Goal: Information Seeking & Learning: Find specific fact

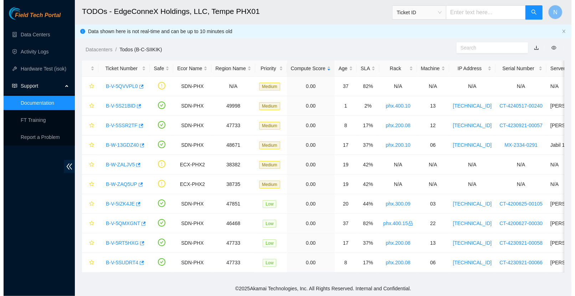
scroll to position [126, 0]
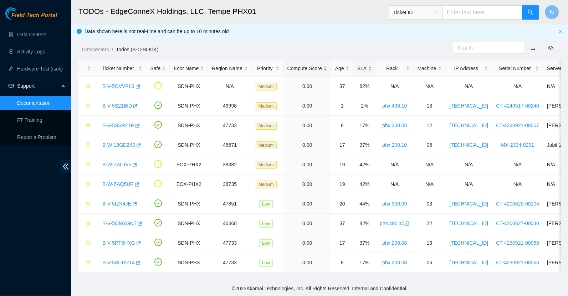
click at [363, 65] on div "SLA" at bounding box center [364, 69] width 15 height 8
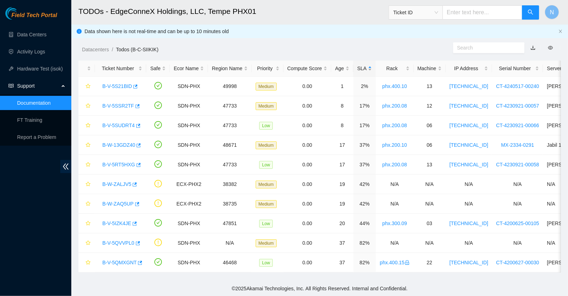
click at [364, 67] on div "SLA" at bounding box center [364, 69] width 15 height 8
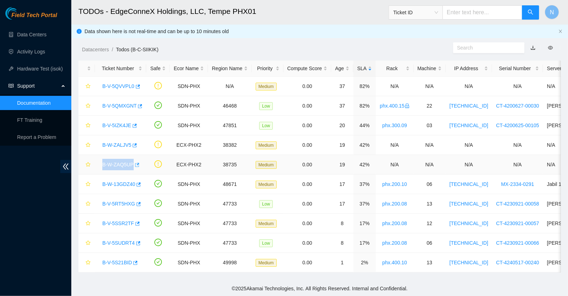
drag, startPoint x: 98, startPoint y: 159, endPoint x: 134, endPoint y: 161, distance: 36.1
click at [134, 161] on td "B-W-ZAQ5UP" at bounding box center [120, 165] width 51 height 20
copy tr "B-W-ZAQ5UP"
click at [120, 162] on link "B-W-ZAQ5UP" at bounding box center [117, 165] width 31 height 6
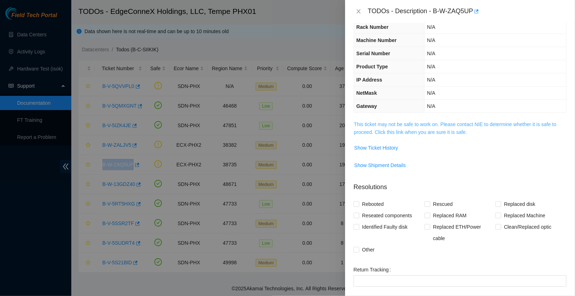
scroll to position [0, 0]
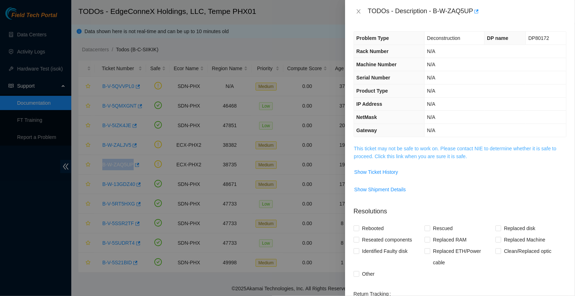
click at [436, 154] on link "This ticket may not be safe to work on. Please contact NIE to determine whether…" at bounding box center [455, 153] width 202 height 14
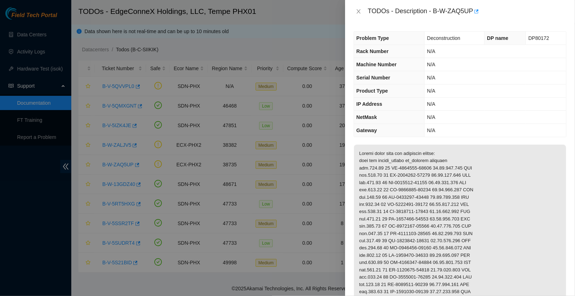
click at [465, 145] on p at bounding box center [460, 248] width 212 height 207
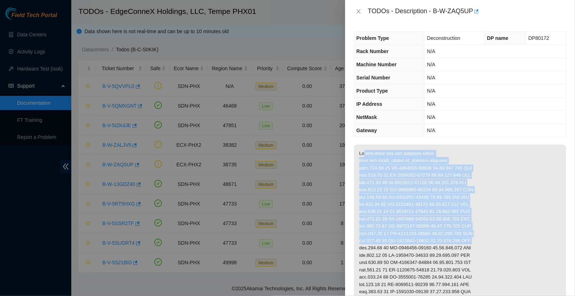
drag, startPoint x: 360, startPoint y: 160, endPoint x: 522, endPoint y: 245, distance: 182.7
click at [520, 244] on p at bounding box center [460, 248] width 212 height 207
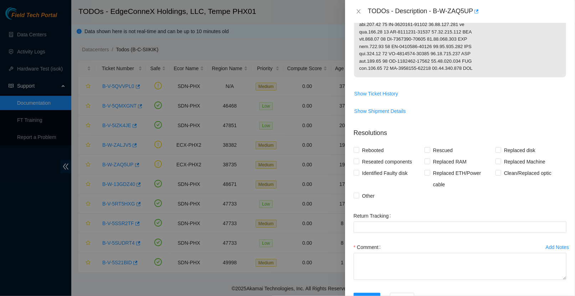
scroll to position [231, 0]
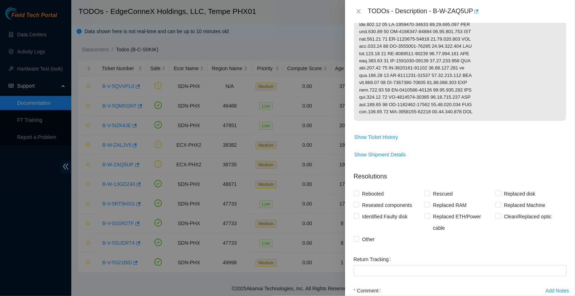
click at [499, 119] on p at bounding box center [460, 17] width 212 height 207
copy p "Please power down the following assets: rack pos serial_number ip_address pinga…"
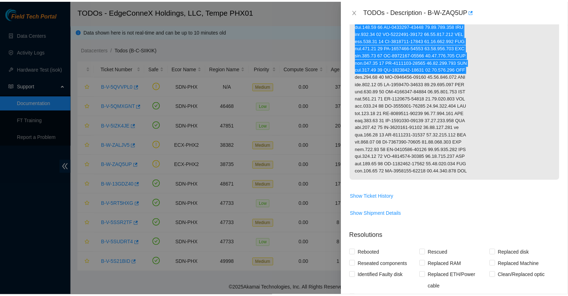
scroll to position [230, 0]
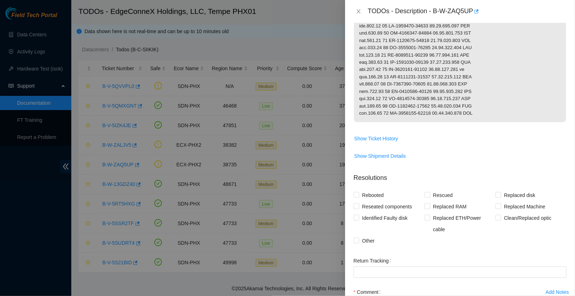
click at [438, 86] on p at bounding box center [460, 18] width 212 height 207
drag, startPoint x: 471, startPoint y: 75, endPoint x: 440, endPoint y: 74, distance: 31.4
click at [440, 74] on p at bounding box center [460, 18] width 212 height 207
copy p "[TECHNICAL_ID]"
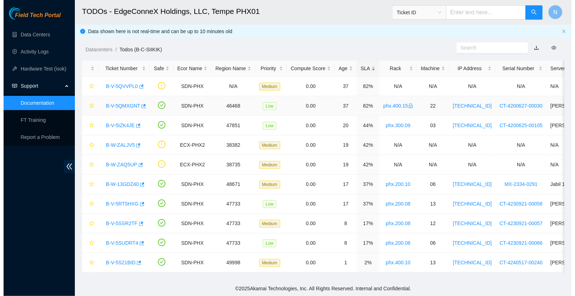
scroll to position [120, 0]
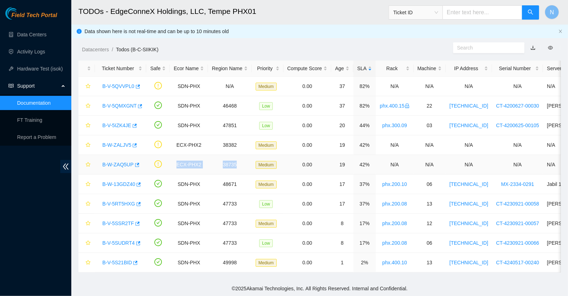
copy tr "ECX-PHX2 38735"
drag, startPoint x: 241, startPoint y: 162, endPoint x: 178, endPoint y: 161, distance: 63.1
click at [178, 161] on tr "B-W-ZAQ5UP ECX-PHX2 38735 Medium 0.00 19 42% N/A N/A N/A N/A N/A" at bounding box center [407, 165] width 658 height 20
drag, startPoint x: 244, startPoint y: 144, endPoint x: 177, endPoint y: 138, distance: 67.3
click at [177, 138] on tr "B-W-ZALJV5 ECX-PHX2 38382 Medium 0.00 19 42% N/A N/A N/A N/A N/A" at bounding box center [407, 145] width 658 height 20
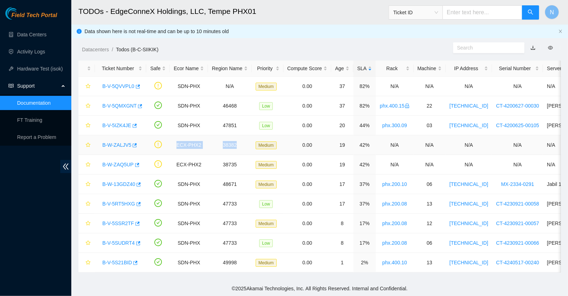
copy tr "ECX-PHX2 38382"
click at [125, 162] on link "B-W-ZAQ5UP" at bounding box center [117, 165] width 31 height 6
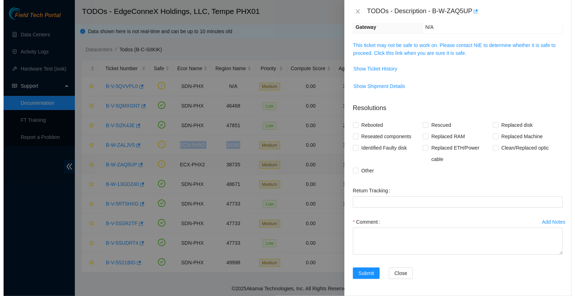
scroll to position [89, 0]
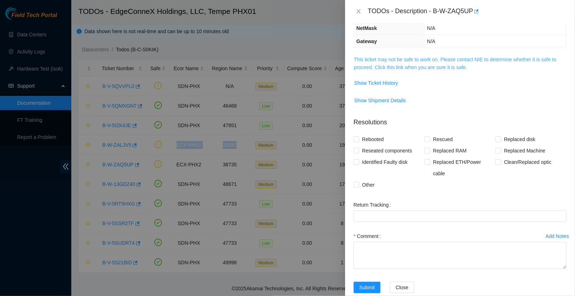
click at [422, 63] on link "This ticket may not be safe to work on. Please contact NIE to determine whether…" at bounding box center [455, 64] width 202 height 14
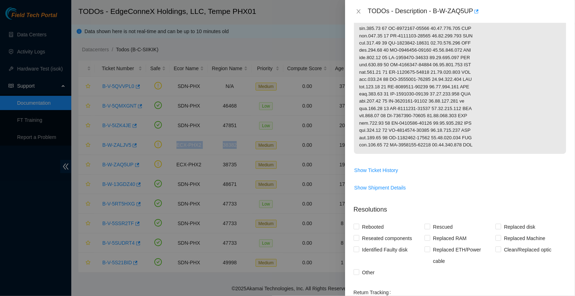
scroll to position [274, 0]
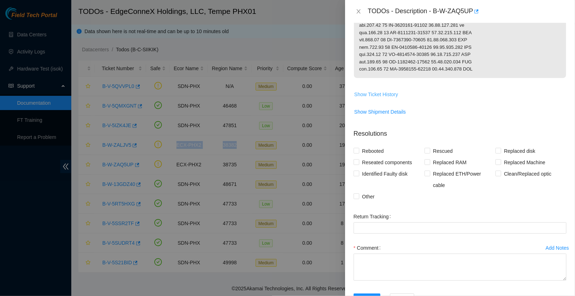
click at [390, 97] on span "Show Ticket History" at bounding box center [376, 95] width 44 height 8
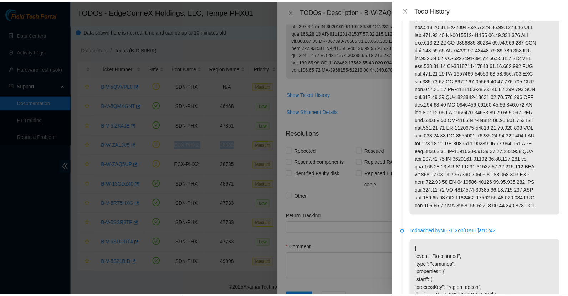
scroll to position [0, 0]
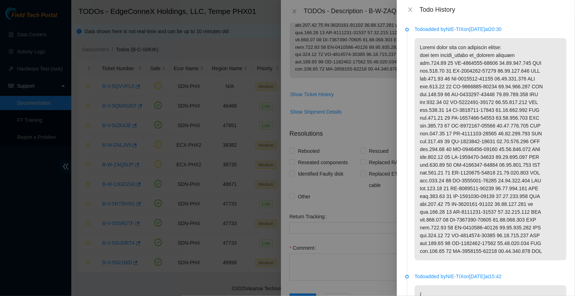
click at [487, 181] on p at bounding box center [491, 149] width 152 height 222
click at [297, 171] on div at bounding box center [287, 148] width 575 height 296
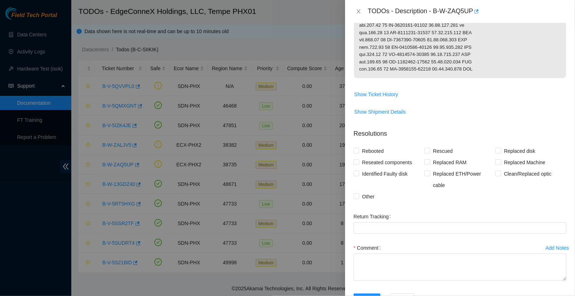
click at [331, 120] on div at bounding box center [287, 148] width 575 height 296
click at [359, 13] on icon "close" at bounding box center [359, 12] width 6 height 6
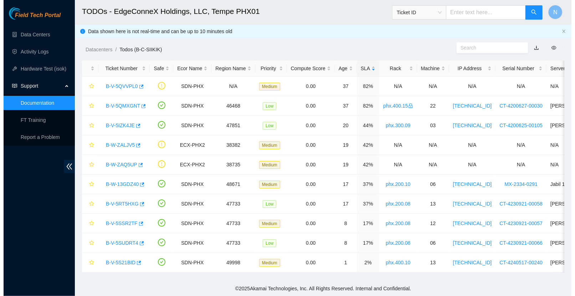
scroll to position [120, 0]
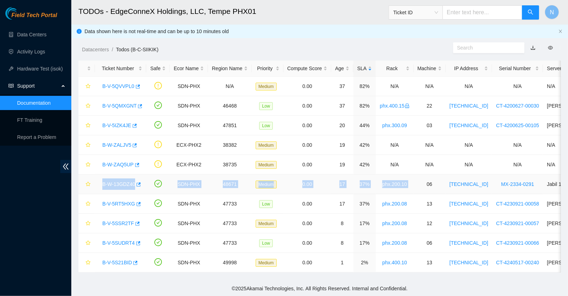
drag, startPoint x: 99, startPoint y: 178, endPoint x: 436, endPoint y: 178, distance: 336.2
click at [436, 178] on tr "B-W-13GDZ40 SDN-PHX 48671 Medium 0.00 17 37% phx.200.10 06 [TECHNICAL_ID] MX-23…" at bounding box center [407, 185] width 658 height 20
copy tr "B-W-13GDZ40 SDN-PHX 48671 Medium 0.00 17 37% phx.200.10 06 [TECHNICAL_ID] MX-23…"
click at [242, 179] on td "48671" at bounding box center [230, 185] width 44 height 20
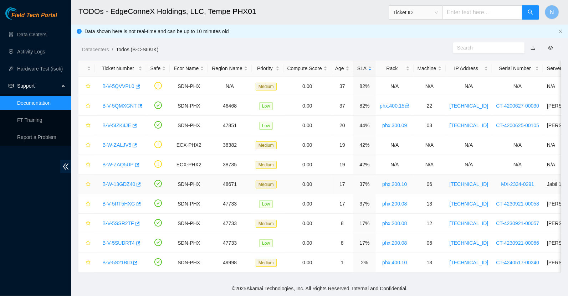
click at [130, 181] on link "B-W-13GDZ40" at bounding box center [118, 184] width 33 height 6
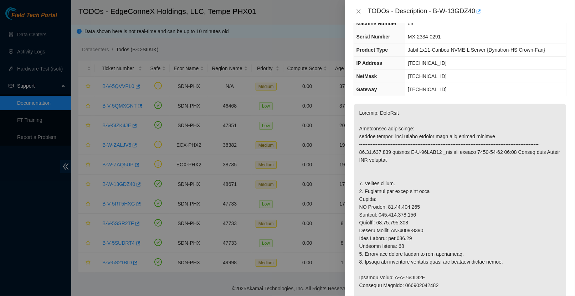
scroll to position [0, 0]
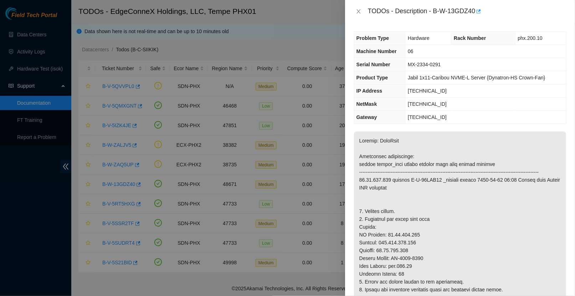
click at [390, 66] on span "Serial Number" at bounding box center [374, 65] width 34 height 6
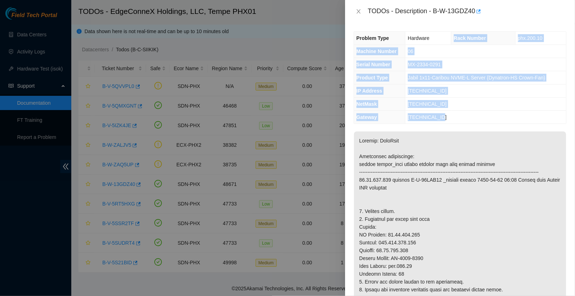
drag, startPoint x: 450, startPoint y: 38, endPoint x: 473, endPoint y: 114, distance: 78.9
click at [473, 114] on tbody "Problem Type Hardware Rack Number phx.200.10 Machine Number 06 Serial Number MX…" at bounding box center [460, 78] width 212 height 92
copy tbody "Rack Number phx.200.10 Machine Number 06 Serial Number MX-2334-0291 Product Typ…"
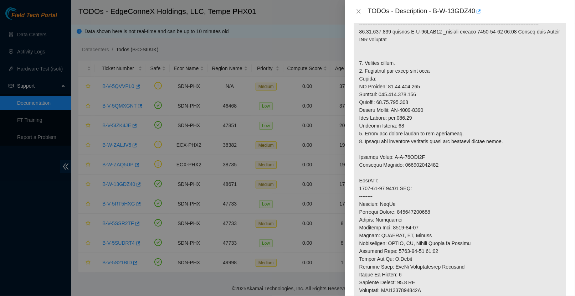
scroll to position [171, 0]
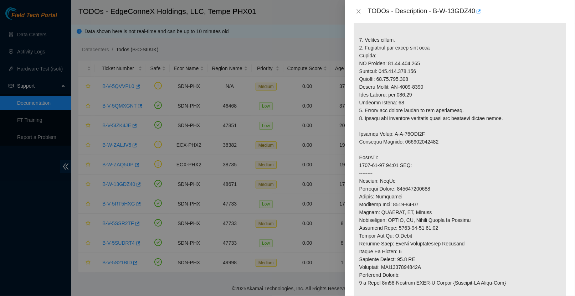
click at [391, 171] on p at bounding box center [460, 157] width 212 height 395
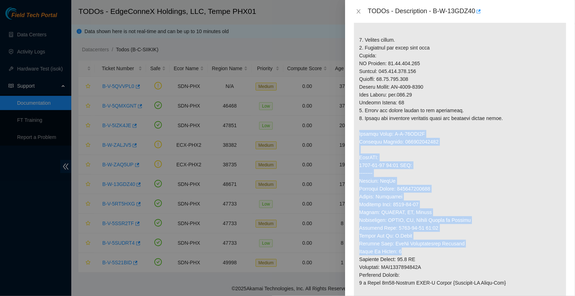
drag, startPoint x: 360, startPoint y: 138, endPoint x: 509, endPoint y: 257, distance: 190.8
click at [508, 256] on p at bounding box center [460, 157] width 212 height 395
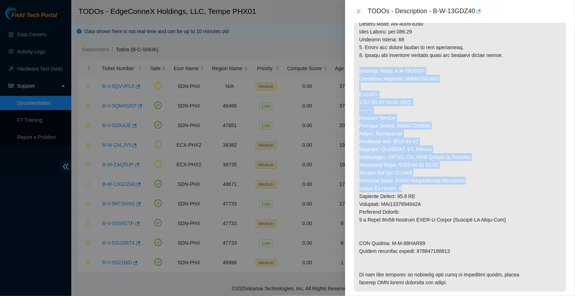
scroll to position [293, 0]
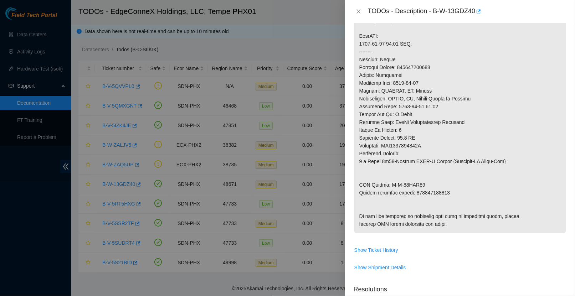
click at [479, 199] on p at bounding box center [460, 36] width 212 height 395
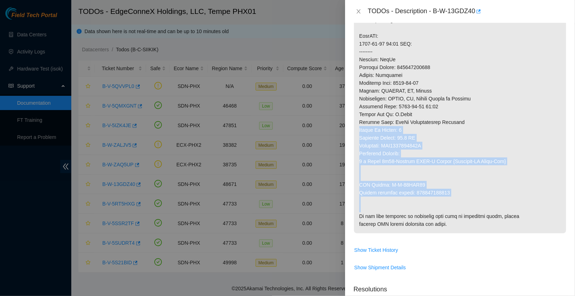
drag, startPoint x: 472, startPoint y: 204, endPoint x: 458, endPoint y: 126, distance: 79.0
click at [458, 125] on p at bounding box center [460, 36] width 212 height 395
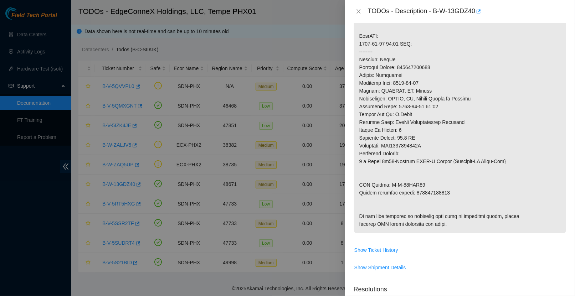
click at [447, 179] on p at bounding box center [460, 36] width 212 height 395
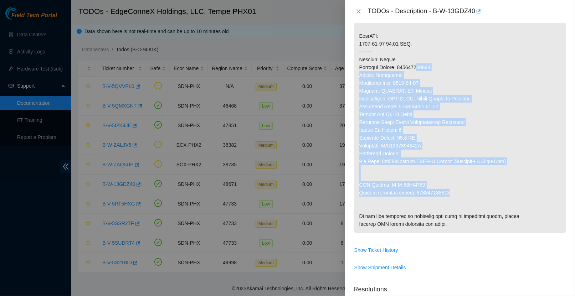
drag, startPoint x: 457, startPoint y: 200, endPoint x: 422, endPoint y: 77, distance: 128.2
click at [422, 77] on p at bounding box center [460, 36] width 212 height 395
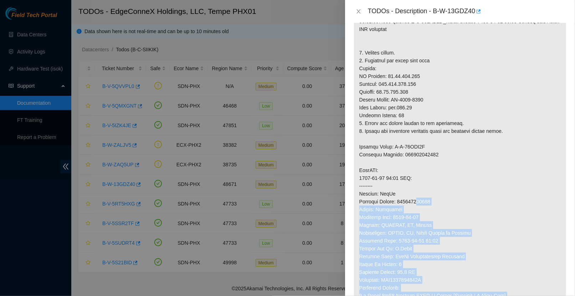
scroll to position [140, 0]
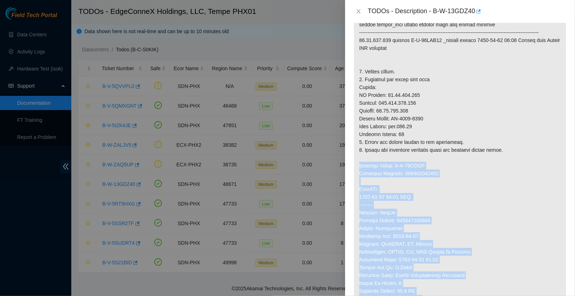
click at [358, 168] on p at bounding box center [460, 189] width 212 height 395
copy p "Service Order: B-W-13GHQ0S Tracking Numbers: 883034860883 AutoPOD: [DATE] 21:14…"
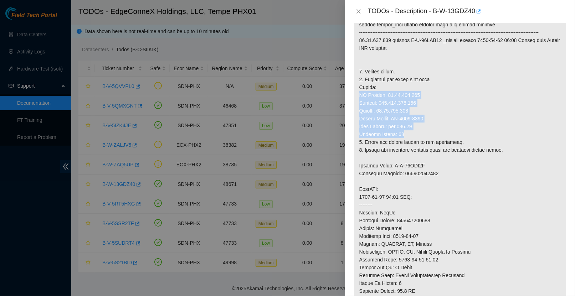
drag, startPoint x: 420, startPoint y: 142, endPoint x: 357, endPoint y: 105, distance: 73.0
click at [357, 105] on p at bounding box center [460, 189] width 212 height 395
copy p "IP Address: [TECHNICAL_ID] Netmask: [TECHNICAL_ID] Gateway: [TECHNICAL_ID] Seri…"
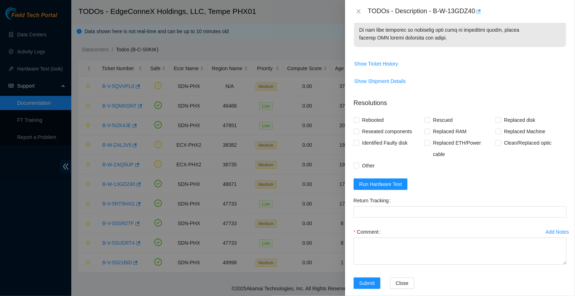
scroll to position [528, 0]
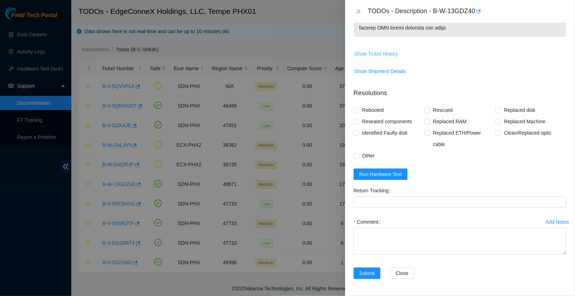
click at [383, 55] on span "Show Ticket History" at bounding box center [376, 54] width 44 height 8
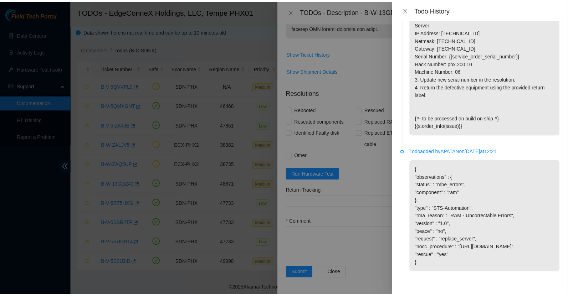
scroll to position [624, 0]
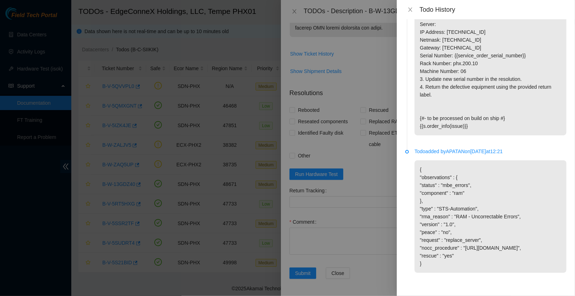
click at [295, 11] on div at bounding box center [287, 148] width 575 height 296
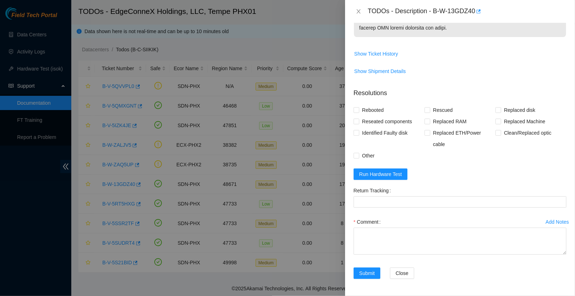
click at [311, 34] on div at bounding box center [287, 148] width 575 height 296
click at [360, 10] on icon "close" at bounding box center [359, 12] width 6 height 6
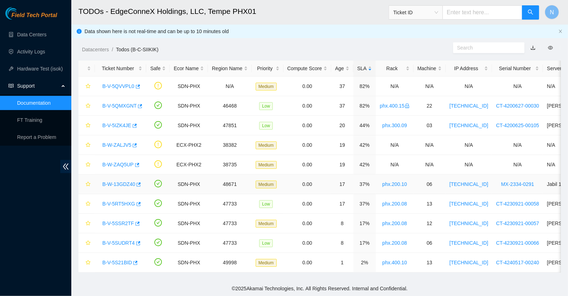
scroll to position [185, 0]
click at [97, 202] on td "B-V-5RT5HXG" at bounding box center [120, 204] width 51 height 20
drag, startPoint x: 95, startPoint y: 200, endPoint x: 135, endPoint y: 202, distance: 40.0
click at [135, 202] on td "B-V-5RT5HXG" at bounding box center [120, 204] width 51 height 20
copy link "B-V-5RT5HXG"
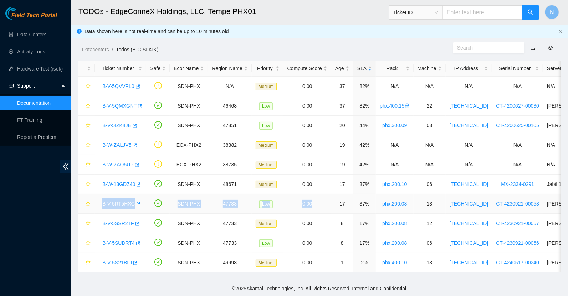
drag, startPoint x: 98, startPoint y: 200, endPoint x: 334, endPoint y: 203, distance: 235.3
click at [333, 203] on tr "B-V-5RT5HXG SDN-PHX 47733 Low 0.00 17 37% phx.200.08 13 [TECHNICAL_ID] CT-42309…" at bounding box center [407, 204] width 658 height 20
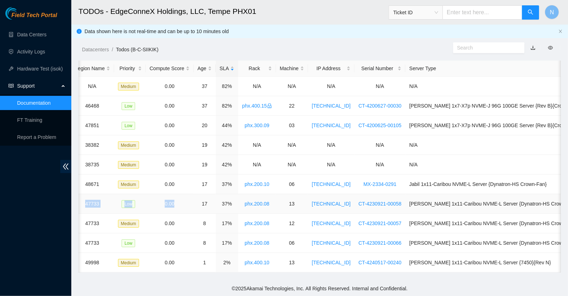
scroll to position [0, 165]
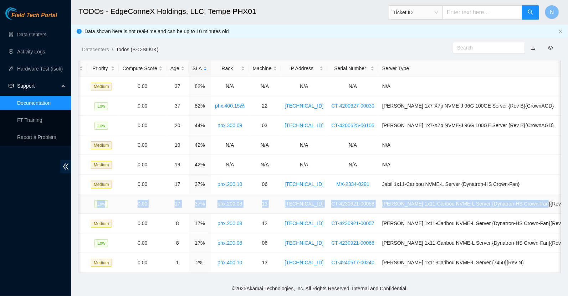
click at [557, 200] on td "[PERSON_NAME] 1x11-Caribou NVME-L Server {Dynatron-HS Crown-Fan}{Rev G}" at bounding box center [475, 204] width 194 height 20
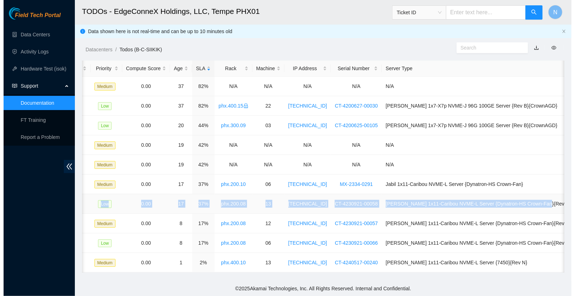
scroll to position [0, 0]
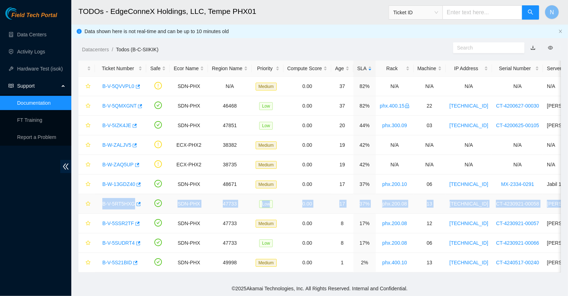
click at [129, 201] on link "B-V-5RT5HXG" at bounding box center [118, 204] width 33 height 6
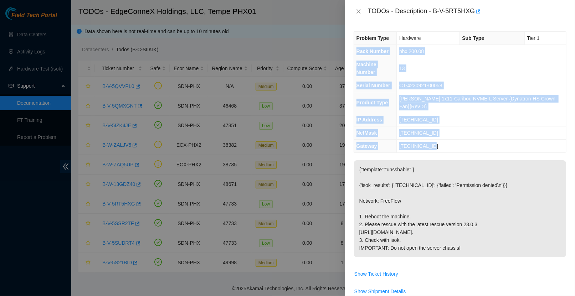
drag, startPoint x: 450, startPoint y: 150, endPoint x: 355, endPoint y: 53, distance: 135.1
click at [355, 53] on tbody "Problem Type Hardware Sub Type Tier 1 Rack Number phx.200.08 Machine Number 13 …" at bounding box center [460, 92] width 212 height 121
click at [518, 136] on td "[TECHNICAL_ID]" at bounding box center [481, 133] width 169 height 13
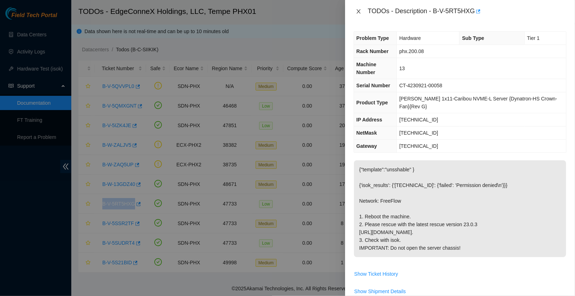
click at [360, 11] on icon "close" at bounding box center [359, 12] width 6 height 6
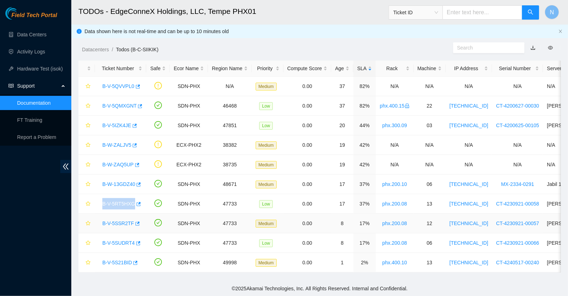
click at [122, 221] on link "B-V-5SSR2TF" at bounding box center [118, 224] width 32 height 6
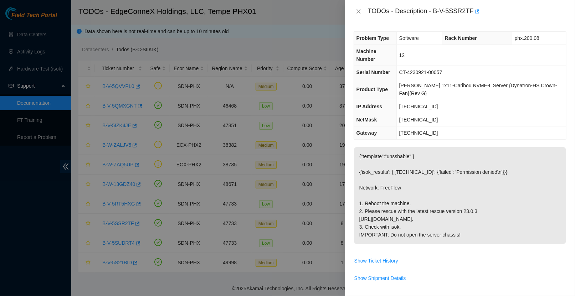
click at [434, 186] on p "{"template":"unsshable" } {'isok_results': {'[TECHNICAL_ID]': {'failed': 'Permi…" at bounding box center [460, 195] width 212 height 97
click at [357, 6] on div "TODOs - Description - B-V-5SSR2TF" at bounding box center [460, 11] width 213 height 11
click at [359, 15] on div "TODOs - Description - B-V-5SSR2TF" at bounding box center [460, 11] width 213 height 11
click at [359, 12] on icon "close" at bounding box center [359, 11] width 4 height 4
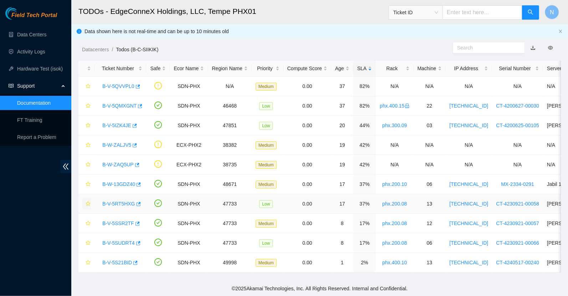
click at [88, 201] on icon "star" at bounding box center [88, 203] width 5 height 5
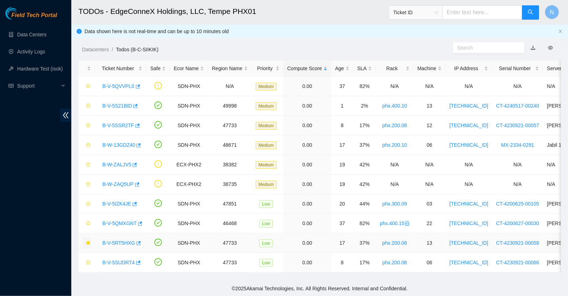
click at [88, 242] on icon "star" at bounding box center [88, 243] width 5 height 5
click at [367, 65] on div "SLA" at bounding box center [364, 69] width 15 height 8
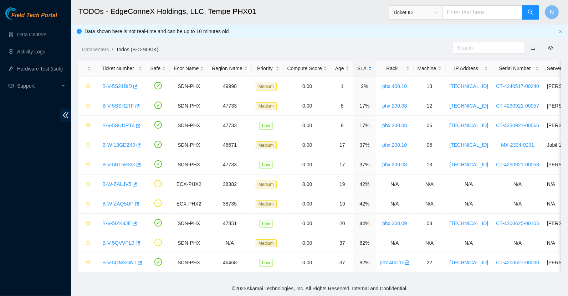
click at [365, 70] on div "SLA" at bounding box center [364, 69] width 15 height 8
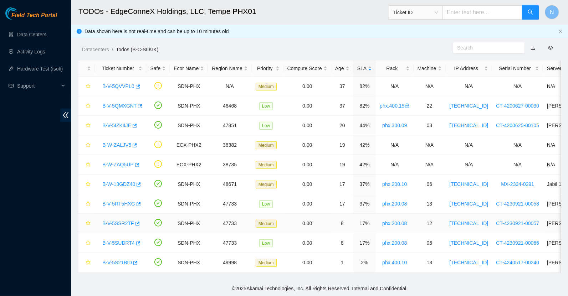
click at [147, 223] on td at bounding box center [158, 224] width 24 height 20
drag, startPoint x: 147, startPoint y: 223, endPoint x: 96, endPoint y: 223, distance: 51.0
click at [96, 223] on td "B-V-5SSR2TF" at bounding box center [120, 224] width 51 height 20
copy link "B-V-5SSR2TF"
click at [97, 218] on td "B-V-5SSR2TF" at bounding box center [120, 224] width 51 height 20
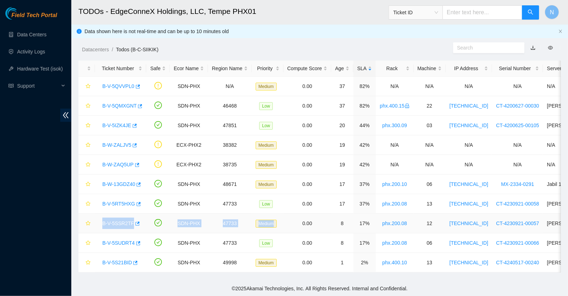
drag, startPoint x: 98, startPoint y: 224, endPoint x: 277, endPoint y: 220, distance: 179.4
click at [277, 220] on tr "B-V-5SSR2TF SDN-PHX 47733 Medium 0.00 8 17% phx.200.08 12 23.219.207.45 CT-4230…" at bounding box center [407, 224] width 658 height 20
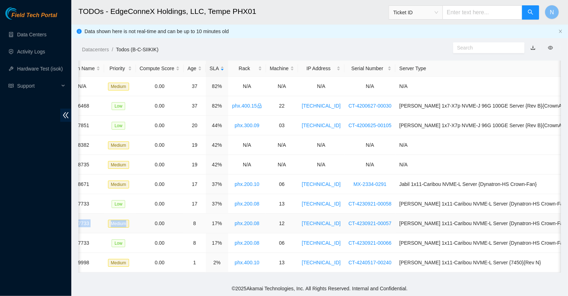
scroll to position [0, 165]
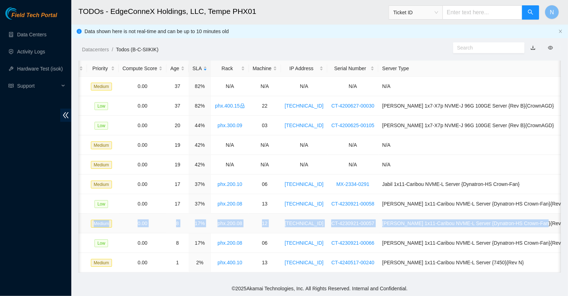
click at [557, 223] on td "[PERSON_NAME] 1x11-Caribou NVME-L Server {Dynatron-HS Crown-Fan}{Rev G}" at bounding box center [475, 224] width 194 height 20
copy tr "B-V-5SSR2TF SDN-PHX 47733 Medium 0.00 8 17% phx.200.08 12 23.219.207.45 CT-4230…"
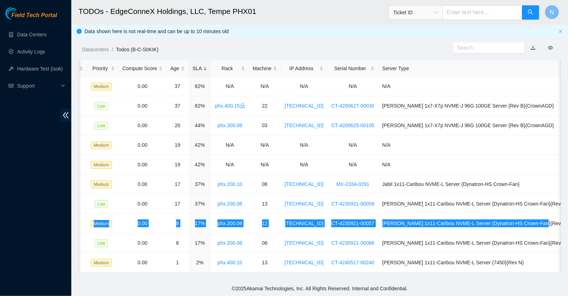
scroll to position [0, 0]
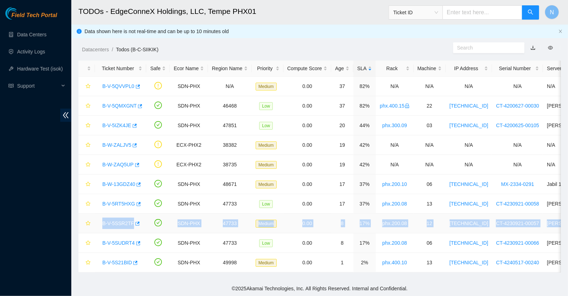
click at [131, 221] on link "B-V-5SSR2TF" at bounding box center [118, 224] width 32 height 6
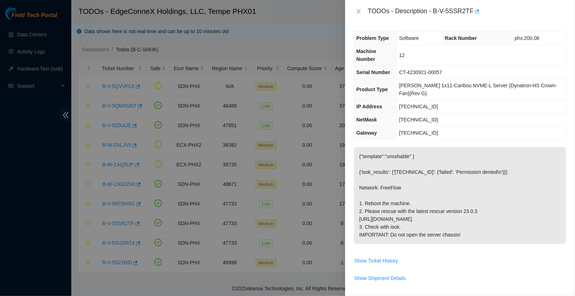
click at [438, 125] on td "[TECHNICAL_ID]" at bounding box center [481, 119] width 170 height 13
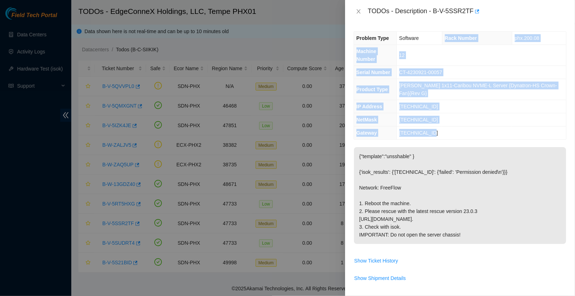
drag, startPoint x: 443, startPoint y: 130, endPoint x: 445, endPoint y: 36, distance: 94.1
click at [445, 36] on tbody "Problem Type Software Rack Number phx.200.08 Machine Number 12 Serial Number CT…" at bounding box center [460, 86] width 212 height 108
copy tbody "Rack Number phx.200.08 Machine Number 12 Serial Number CT-4230921-00057 Product…"
click at [359, 14] on button "Close" at bounding box center [359, 11] width 10 height 7
